Goal: Transaction & Acquisition: Purchase product/service

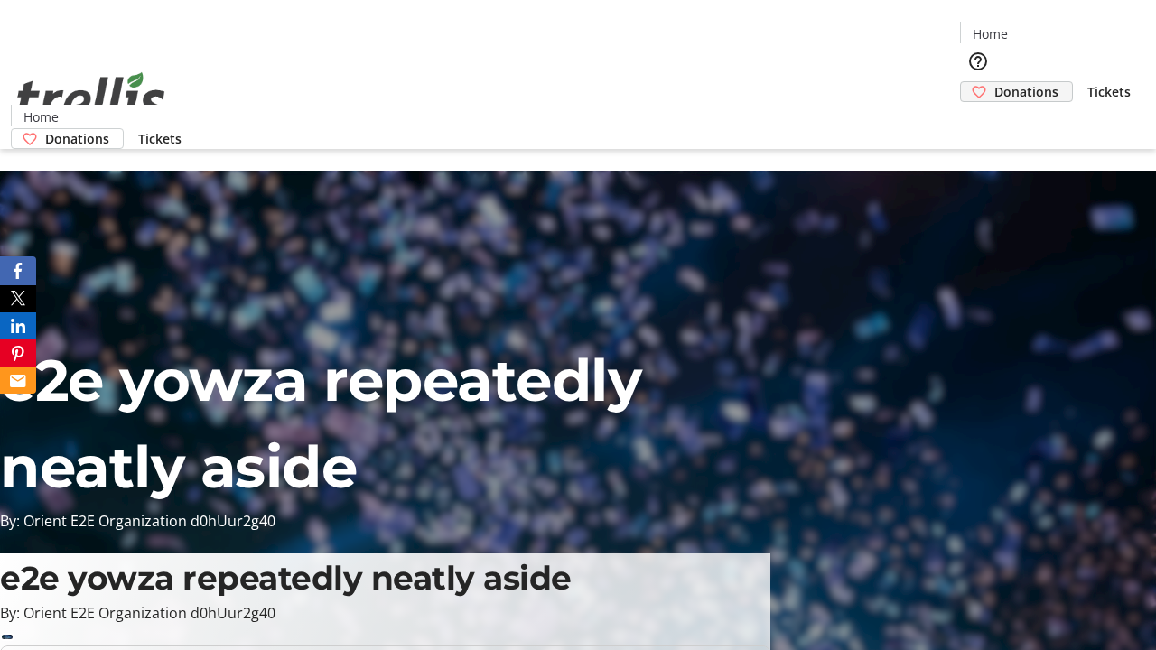
click at [994, 82] on span "Donations" at bounding box center [1026, 91] width 64 height 19
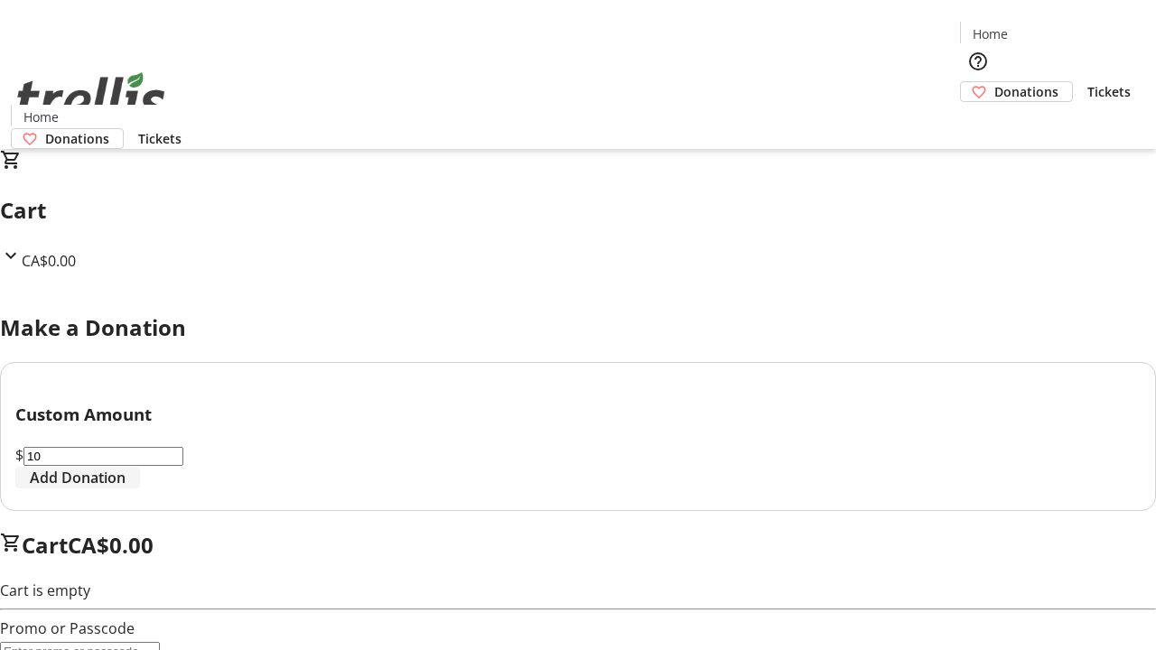
click at [126, 489] on span "Add Donation" at bounding box center [78, 478] width 96 height 22
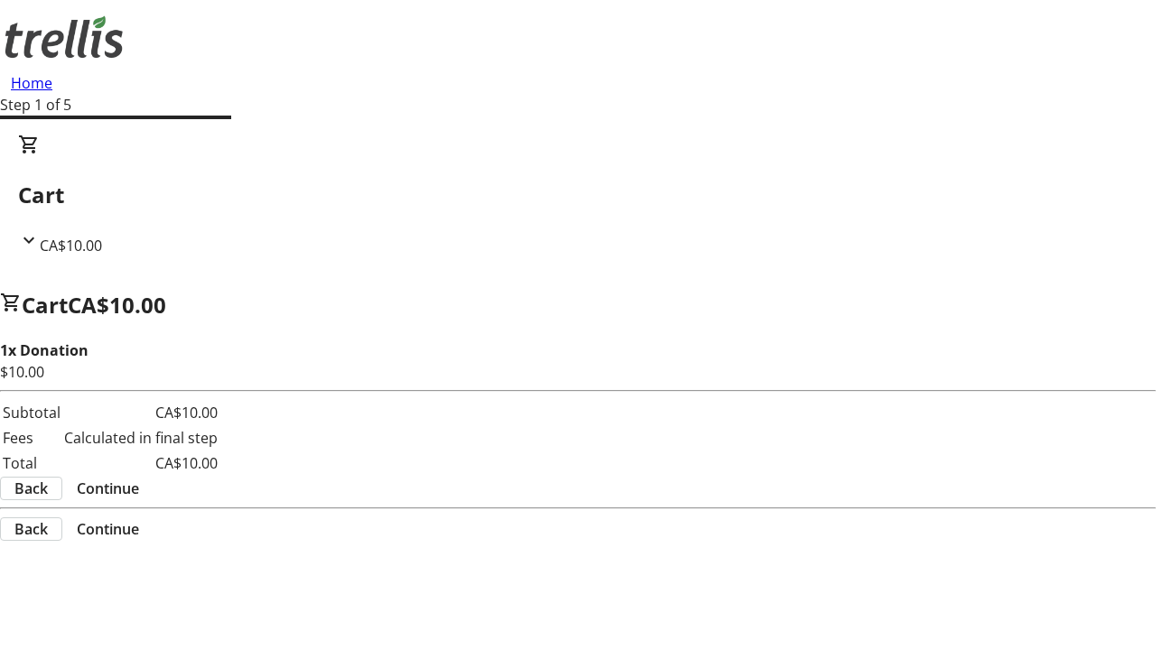
select select "CA"
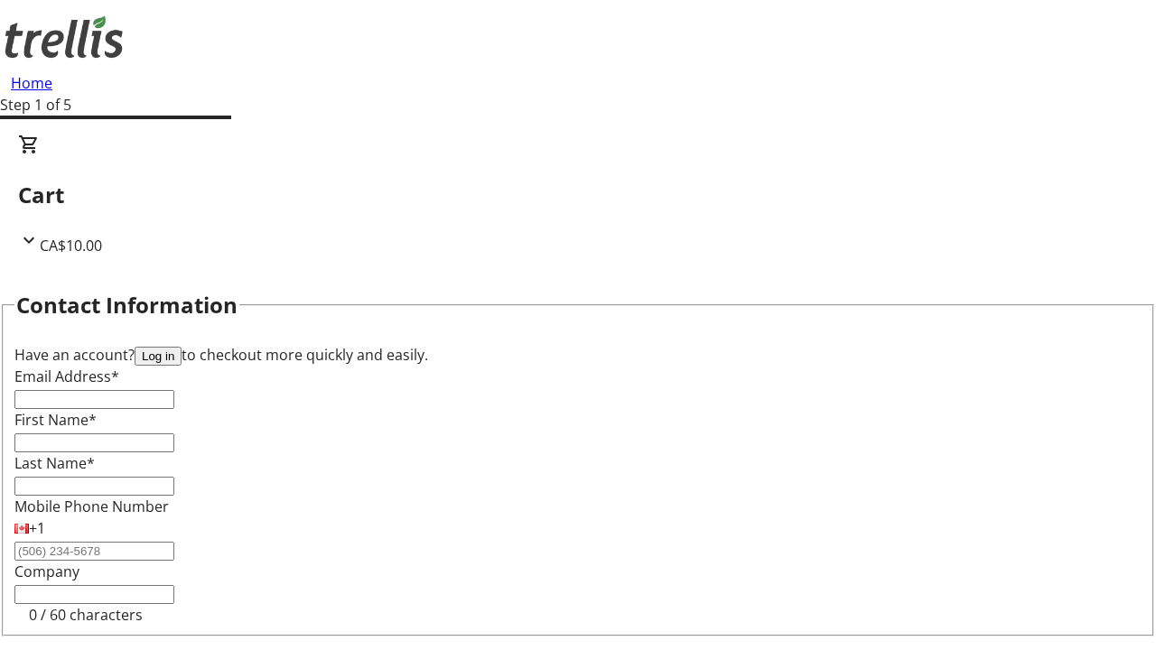
click at [182, 347] on button "Log in" at bounding box center [158, 356] width 47 height 19
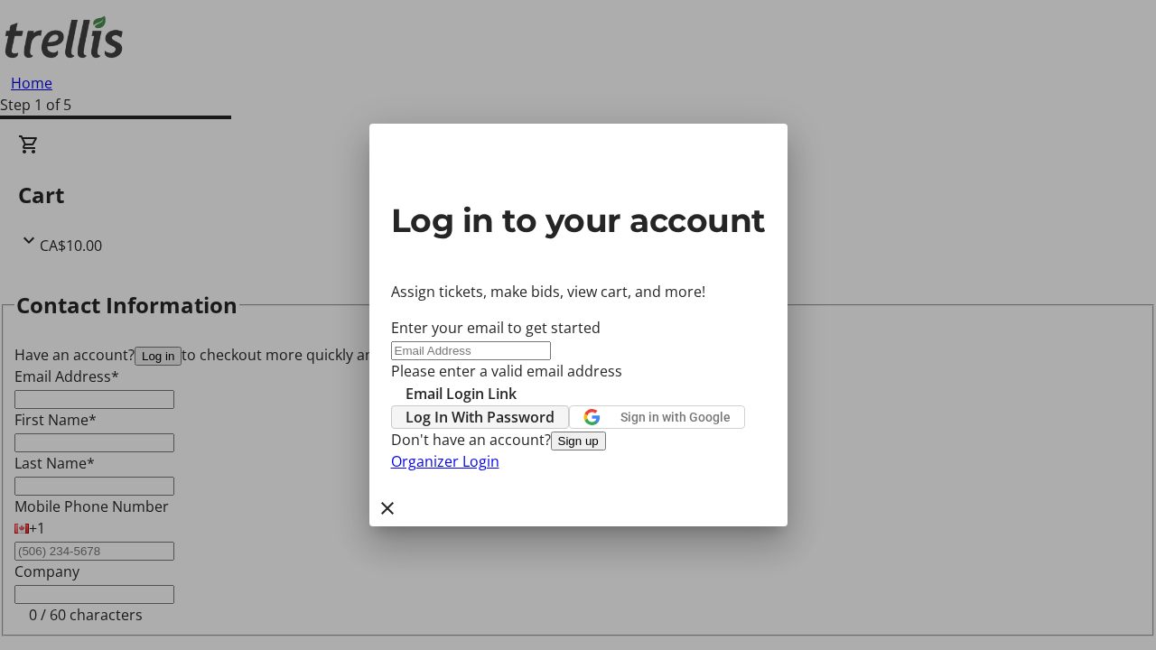
click at [555, 406] on span "Log In With Password" at bounding box center [480, 417] width 149 height 22
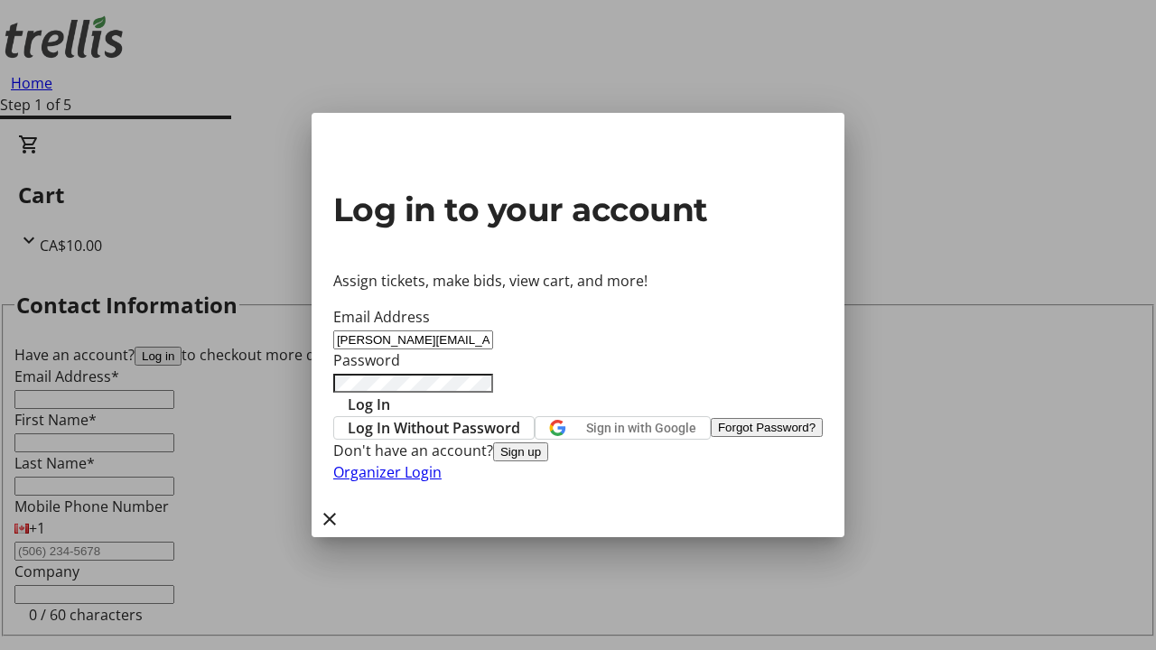
type input "[PERSON_NAME][EMAIL_ADDRESS][DOMAIN_NAME]"
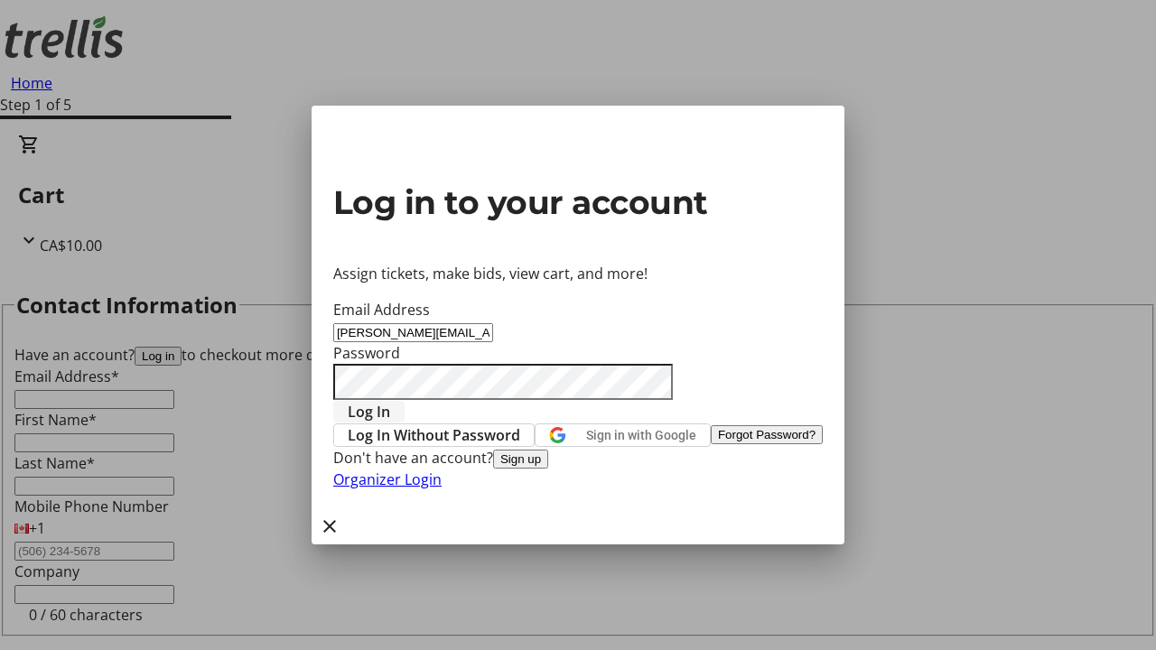
click at [390, 401] on span "Log In" at bounding box center [369, 412] width 42 height 22
